Goal: Information Seeking & Learning: Learn about a topic

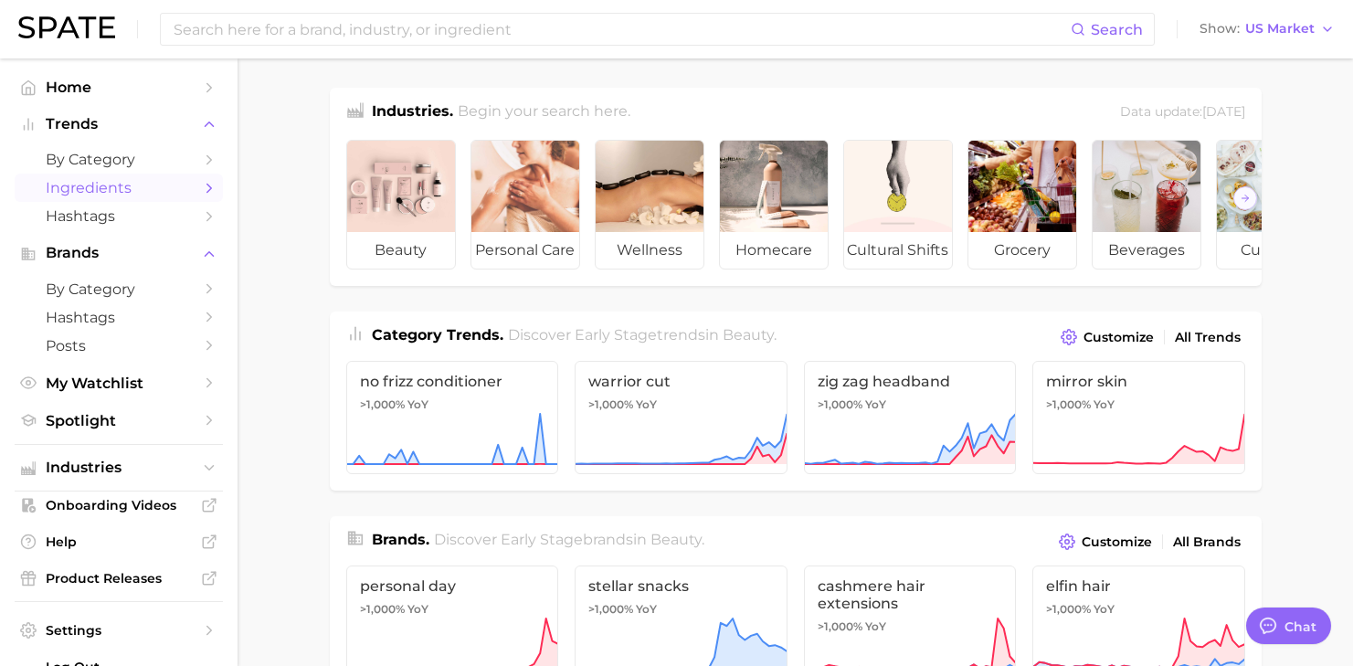
scroll to position [308, 0]
click at [227, 28] on input at bounding box center [621, 29] width 899 height 31
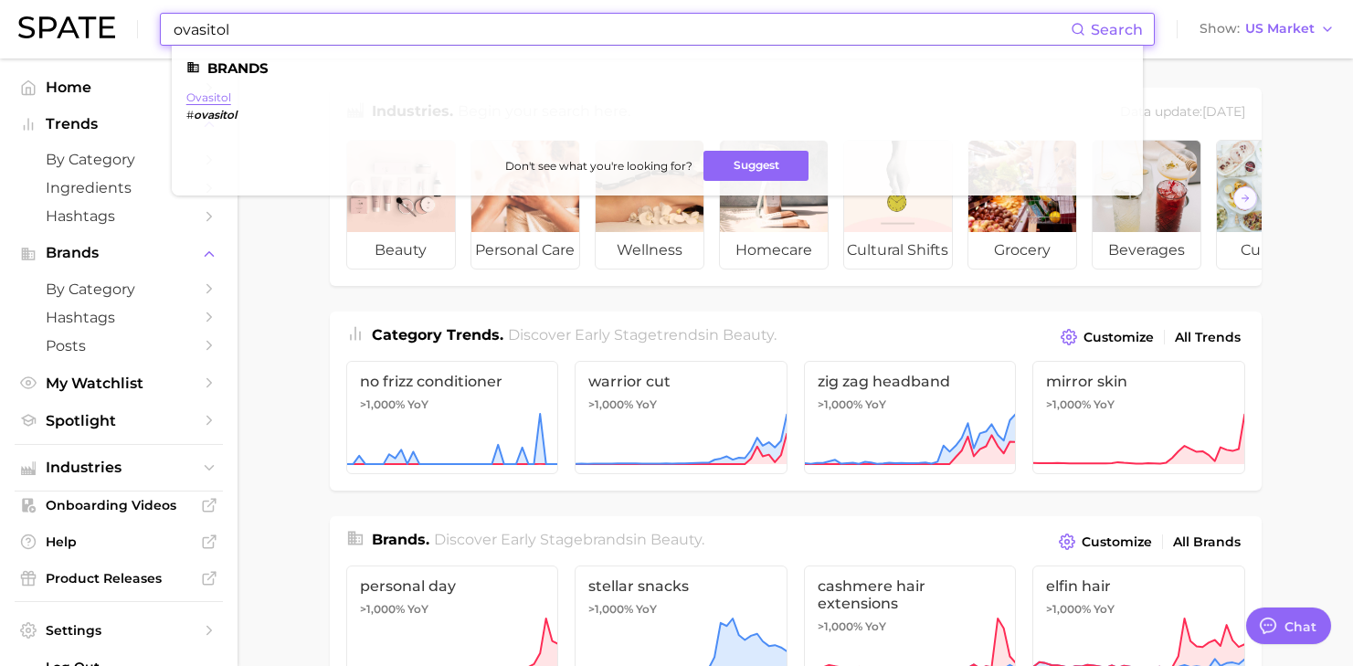
type input "ovasitol"
click at [211, 96] on link "ovasitol" at bounding box center [208, 97] width 45 height 14
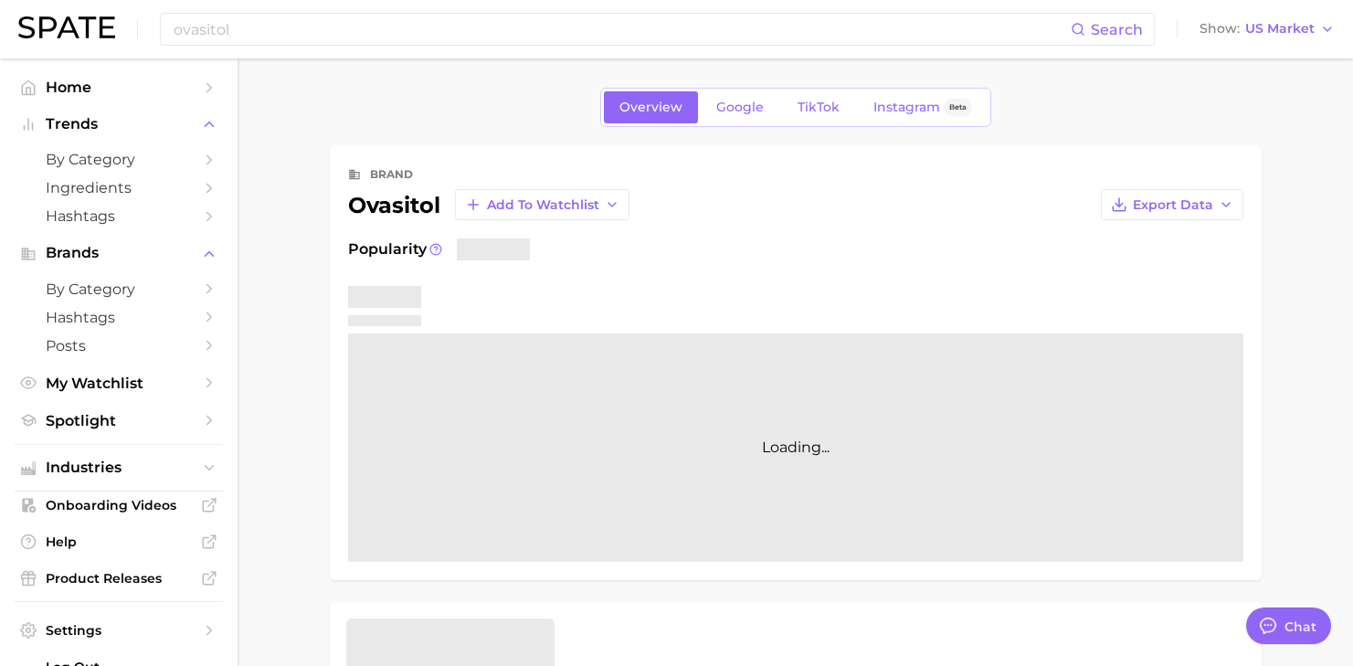
type textarea "x"
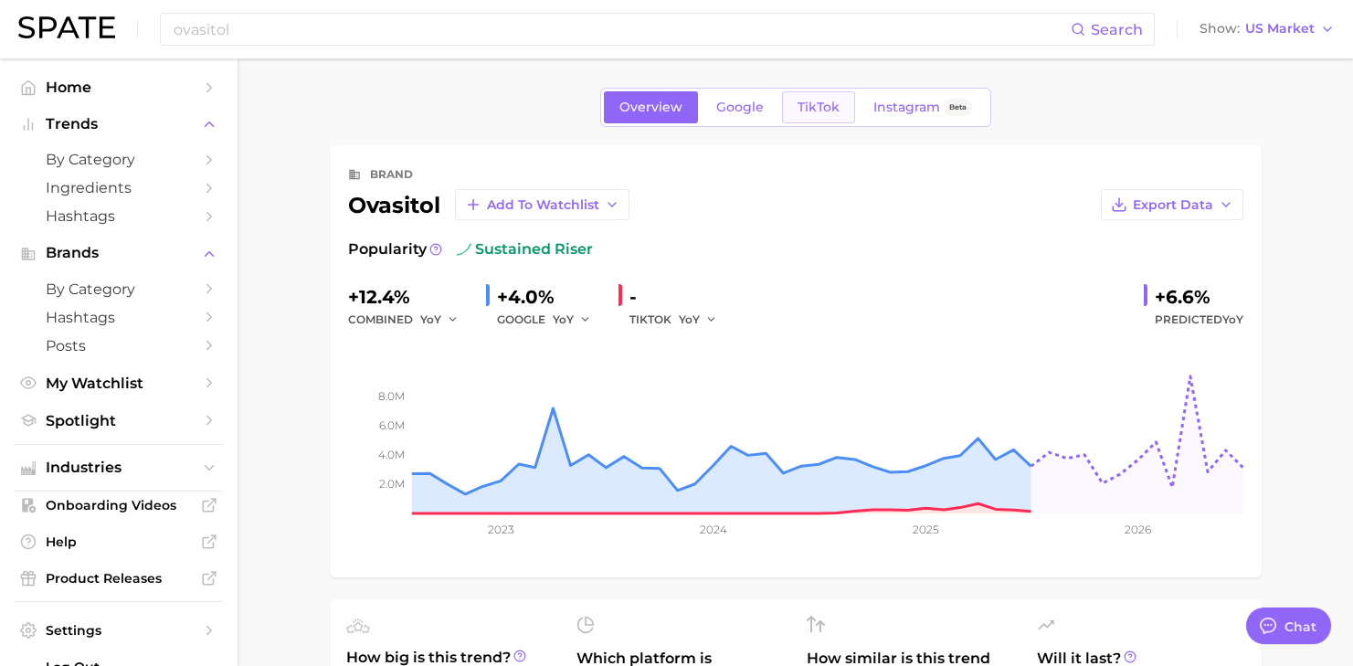
click at [811, 106] on span "TikTok" at bounding box center [819, 108] width 42 height 16
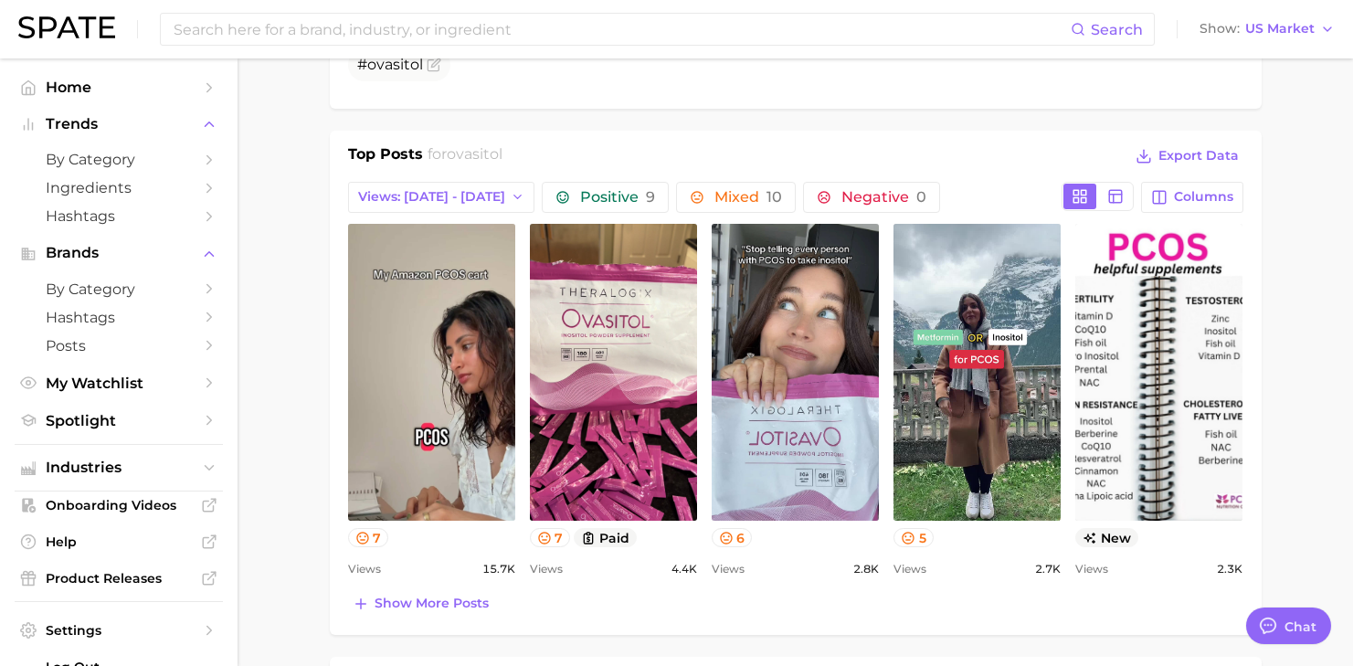
scroll to position [709, 0]
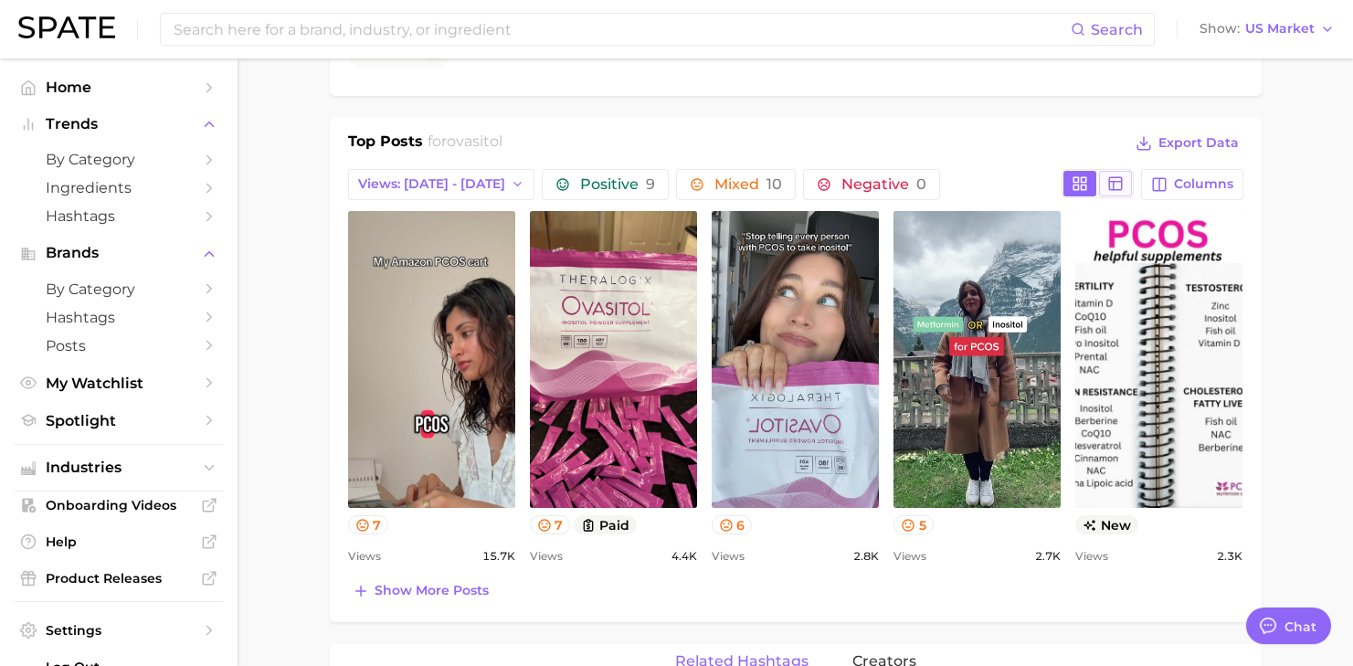
click at [1121, 182] on line at bounding box center [1116, 182] width 13 height 0
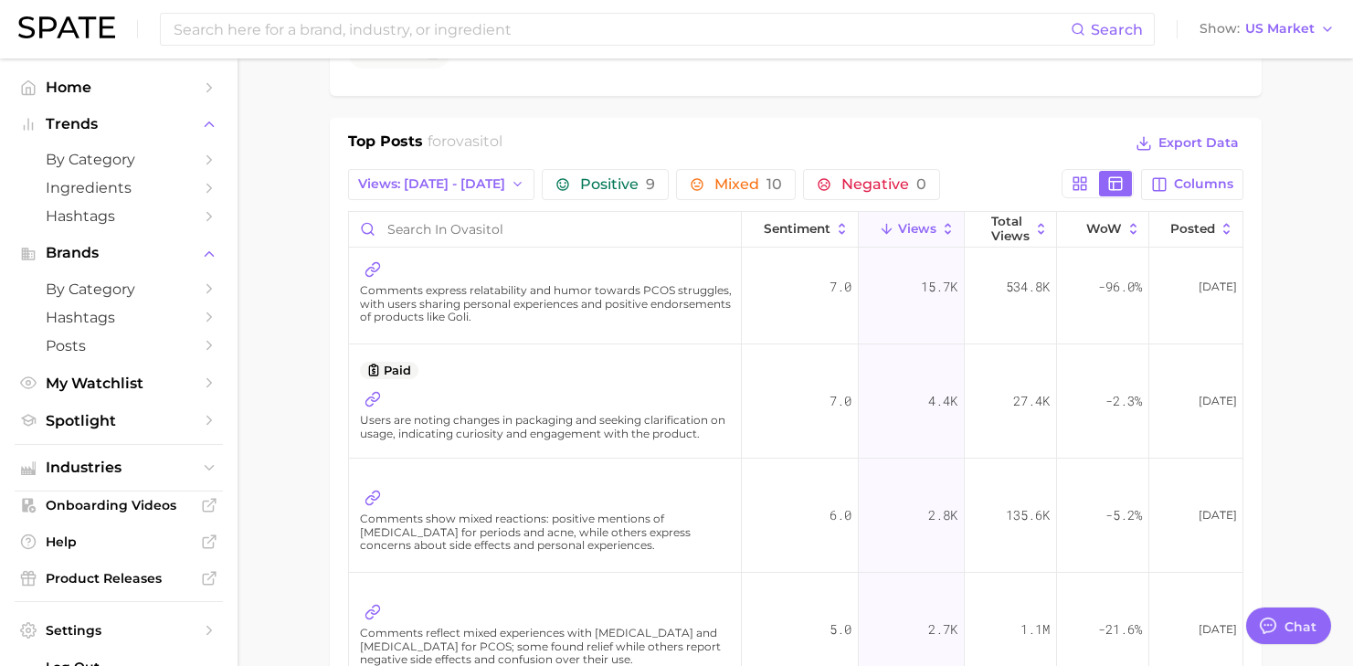
scroll to position [0, 0]
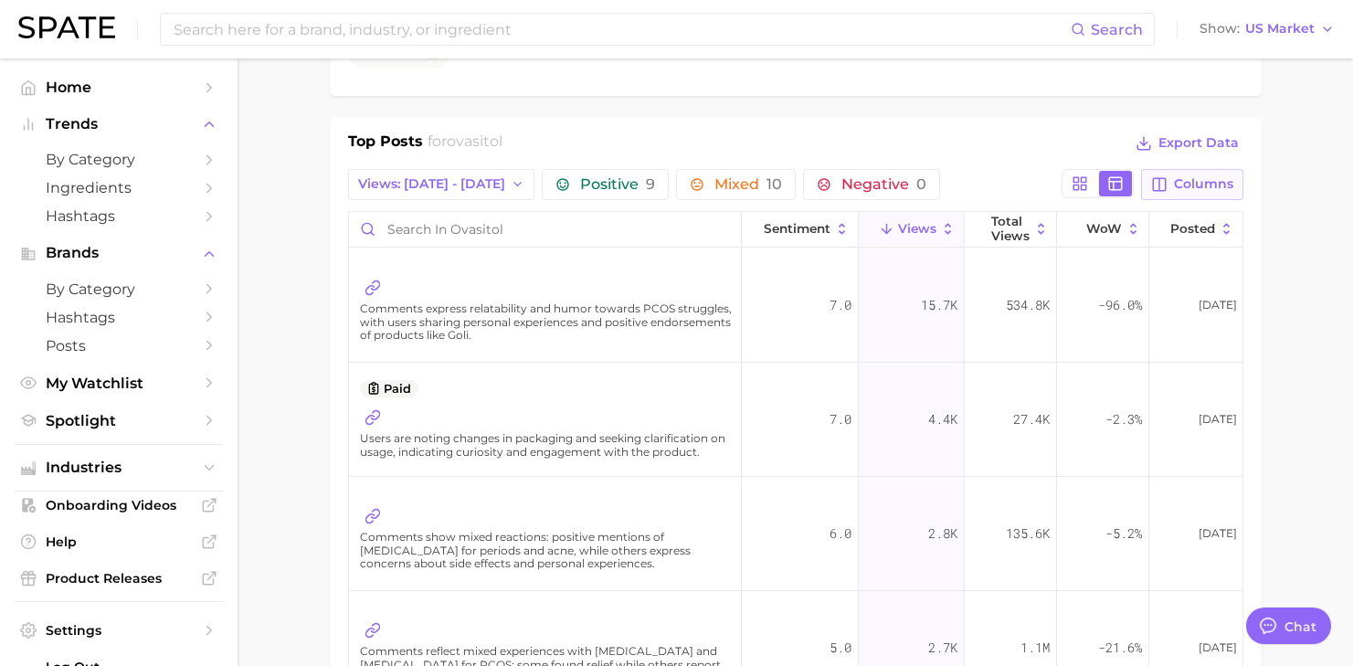
click at [1190, 172] on button "Columns" at bounding box center [1191, 184] width 101 height 31
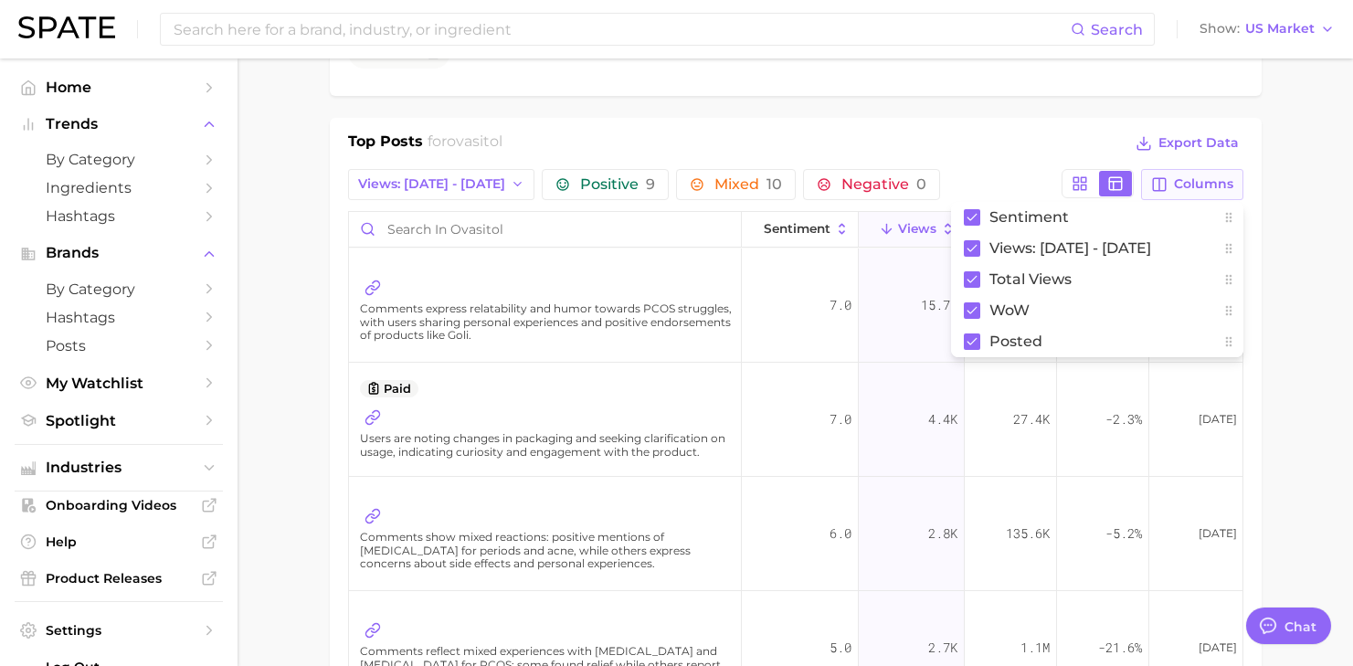
click at [1190, 172] on button "Columns" at bounding box center [1191, 184] width 101 height 31
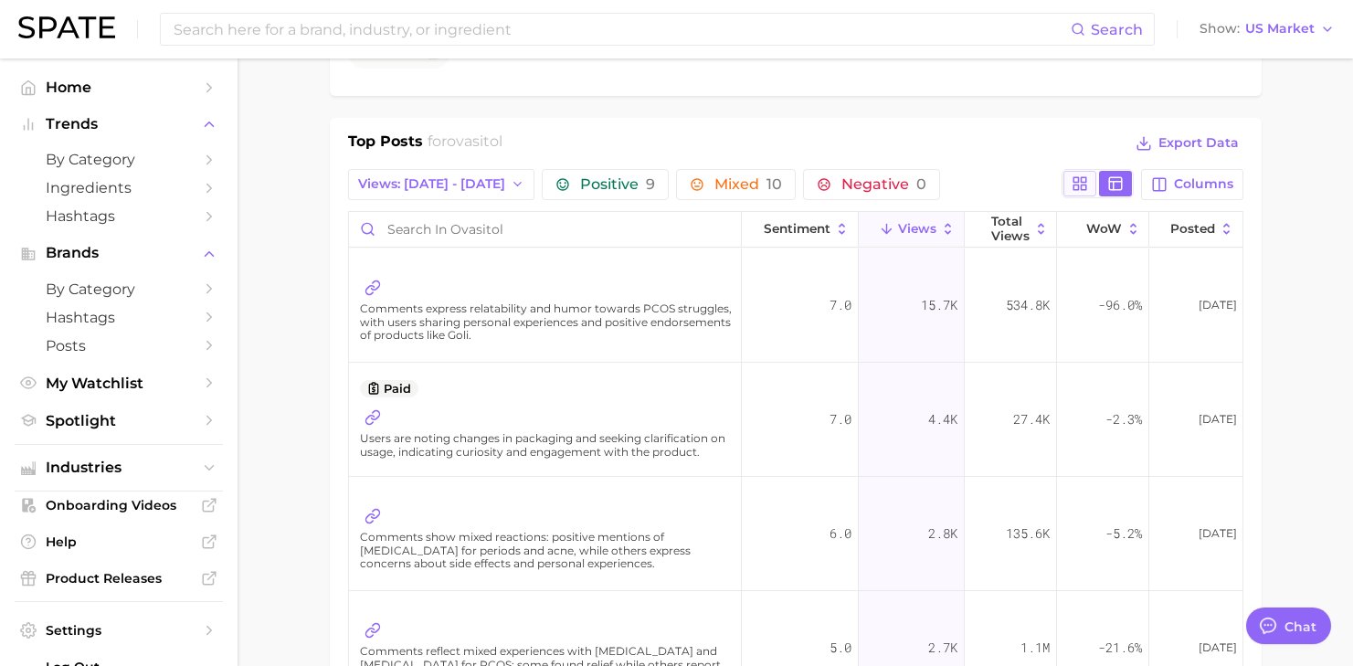
click at [1078, 186] on icon at bounding box center [1080, 183] width 16 height 16
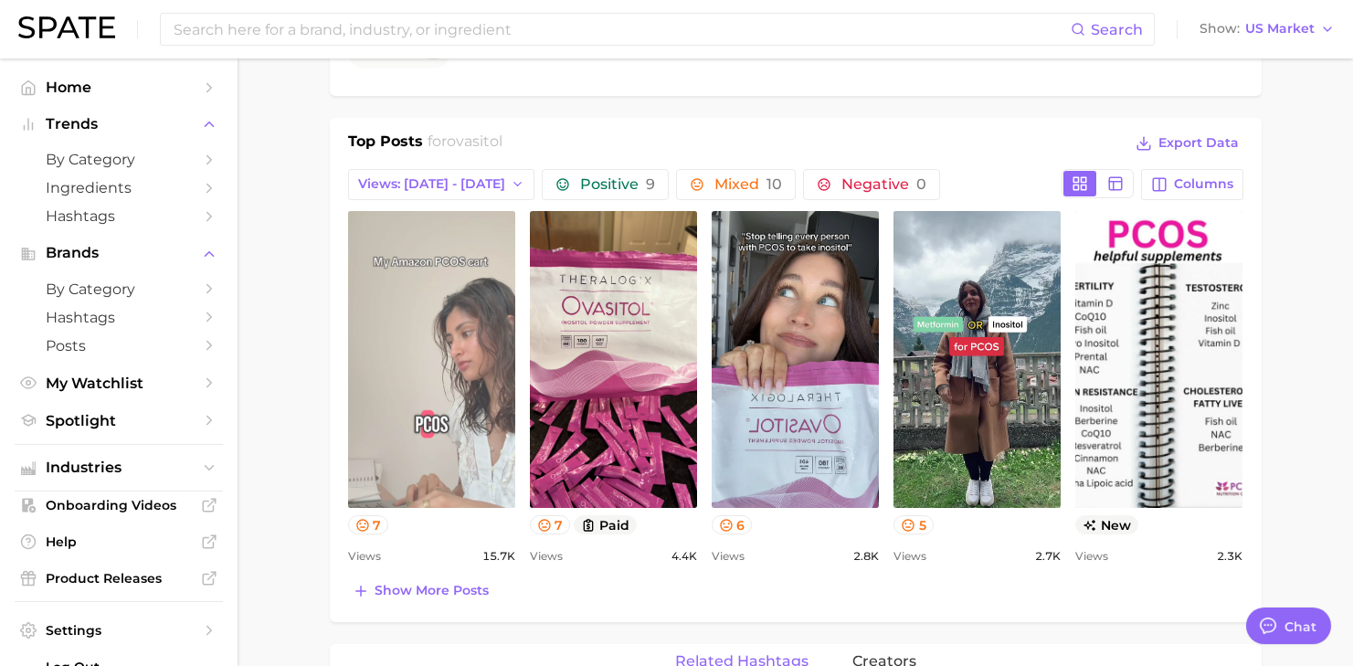
click at [449, 313] on link "view post on TikTok" at bounding box center [431, 359] width 167 height 297
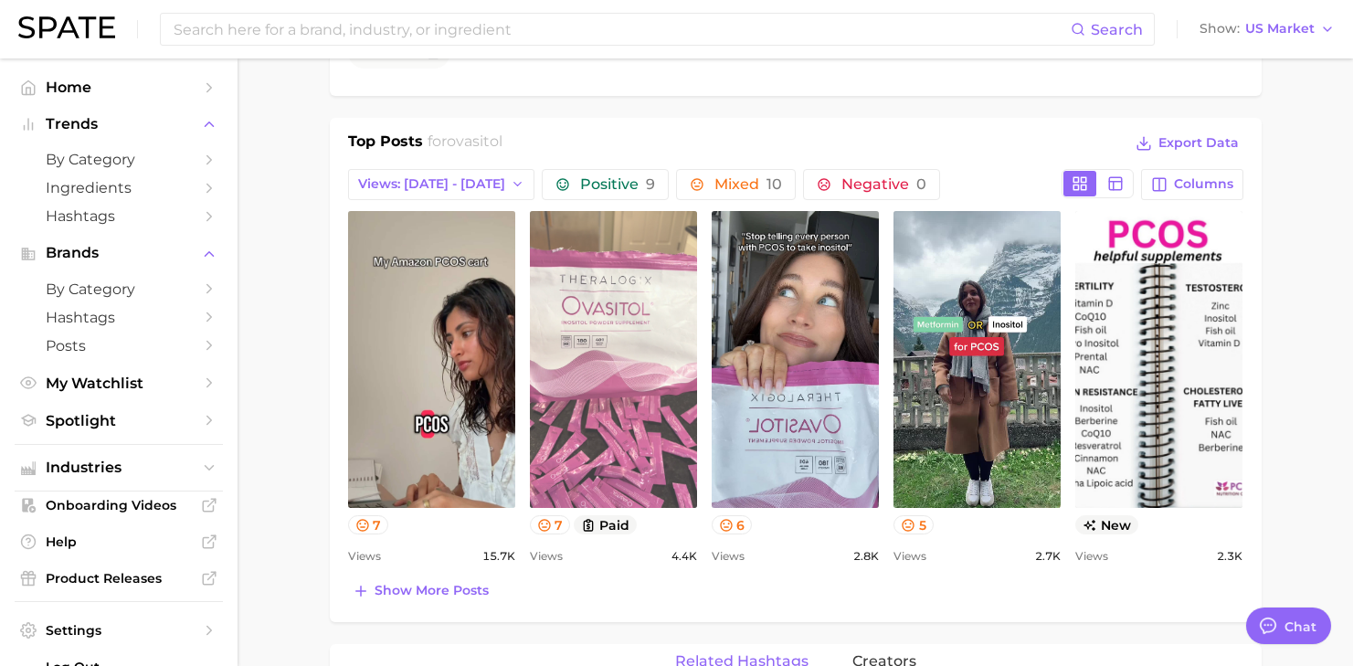
click at [616, 303] on link "view post on TikTok" at bounding box center [613, 359] width 167 height 297
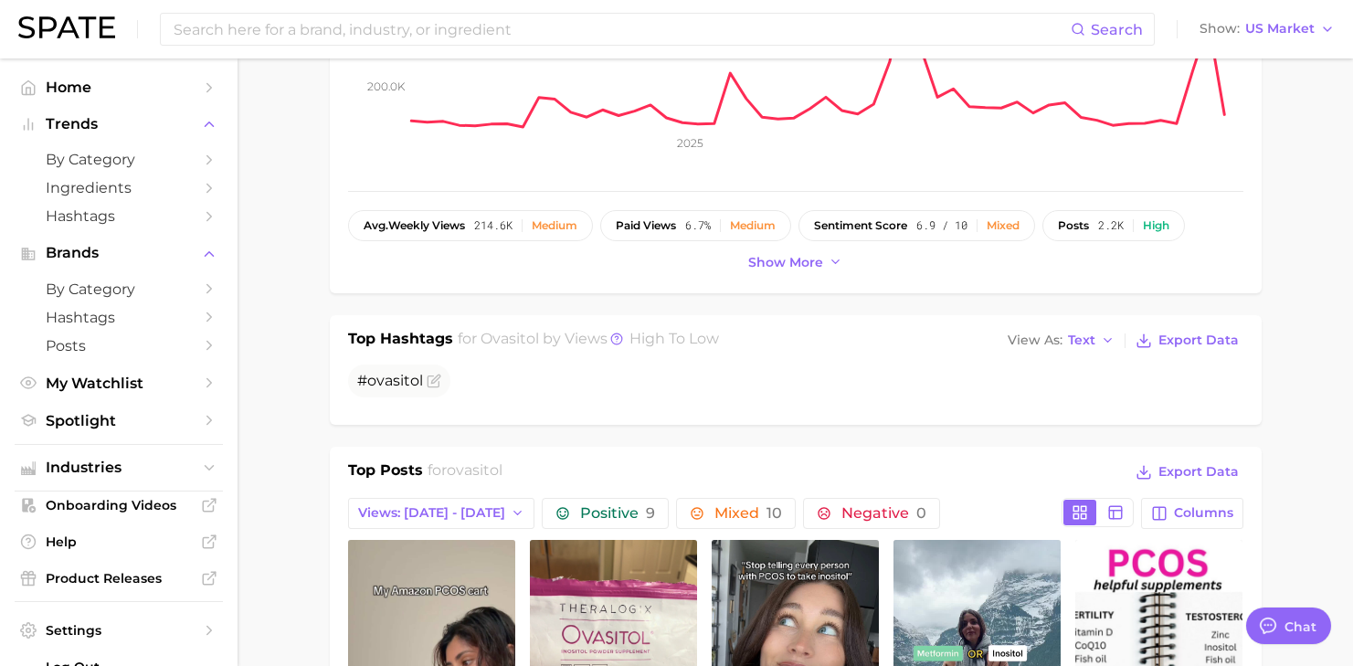
scroll to position [588, 0]
